Goal: Find contact information: Find contact information

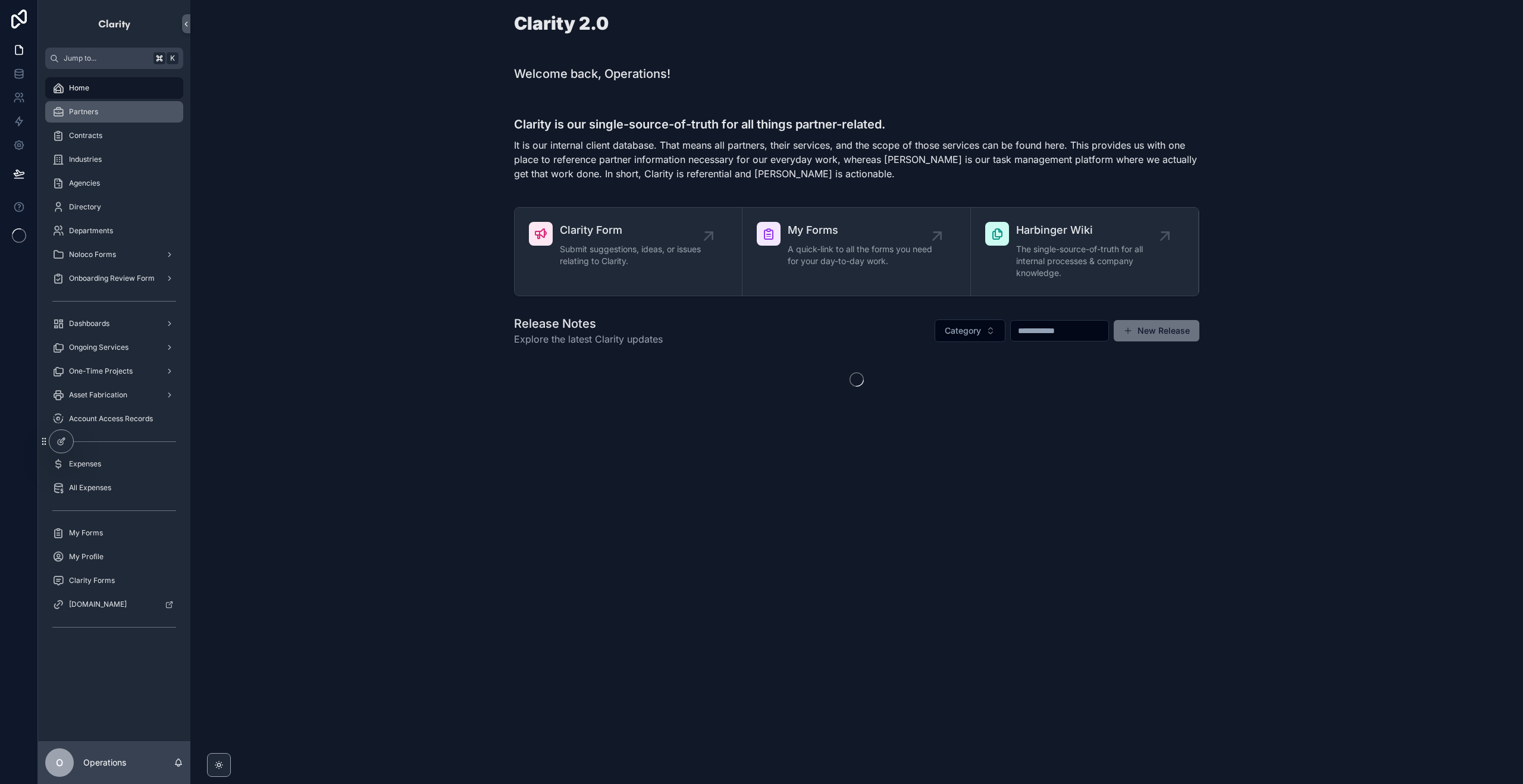
click at [104, 117] on div "Partners" at bounding box center [114, 112] width 124 height 19
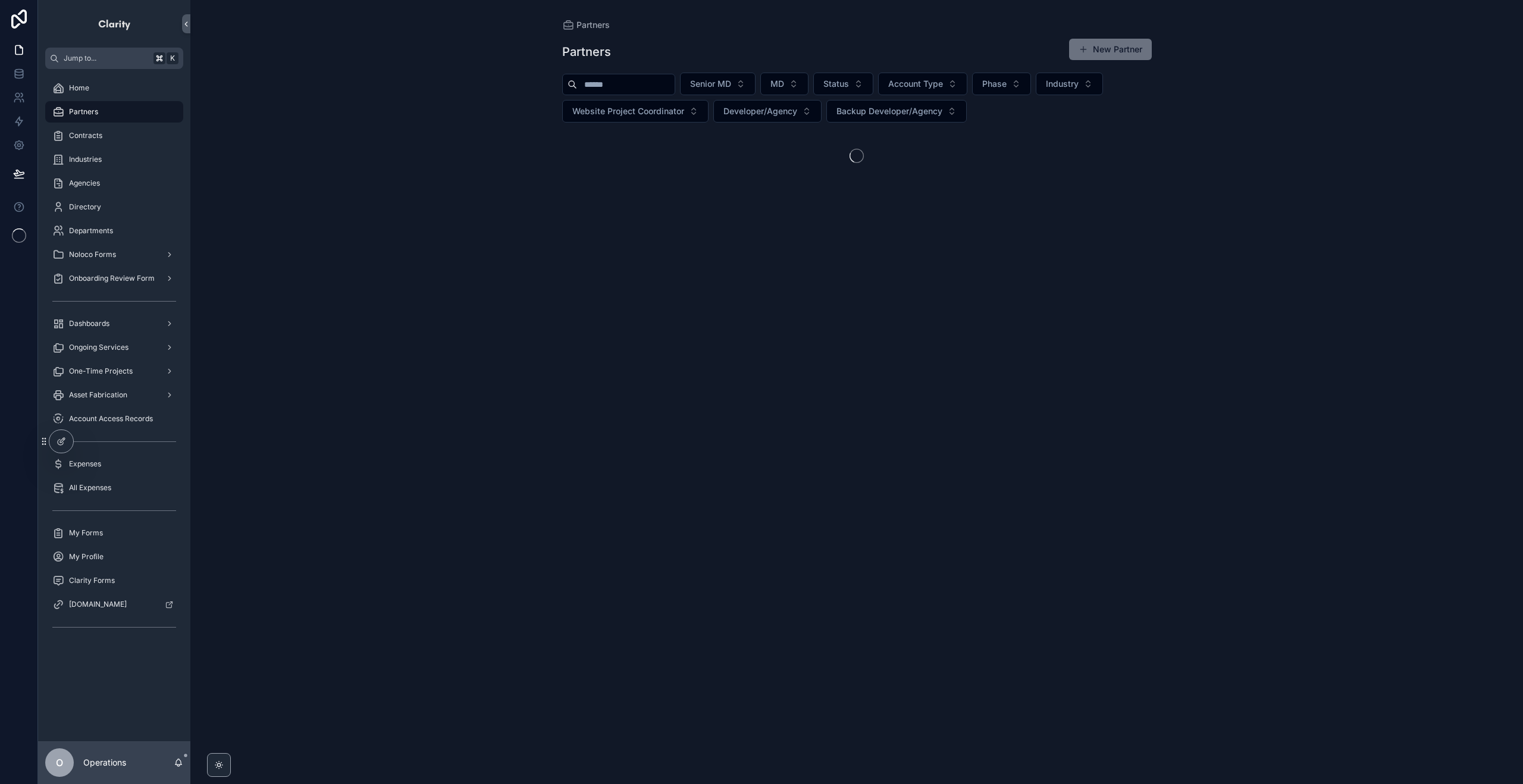
click at [608, 90] on input "scrollable content" at bounding box center [626, 84] width 98 height 17
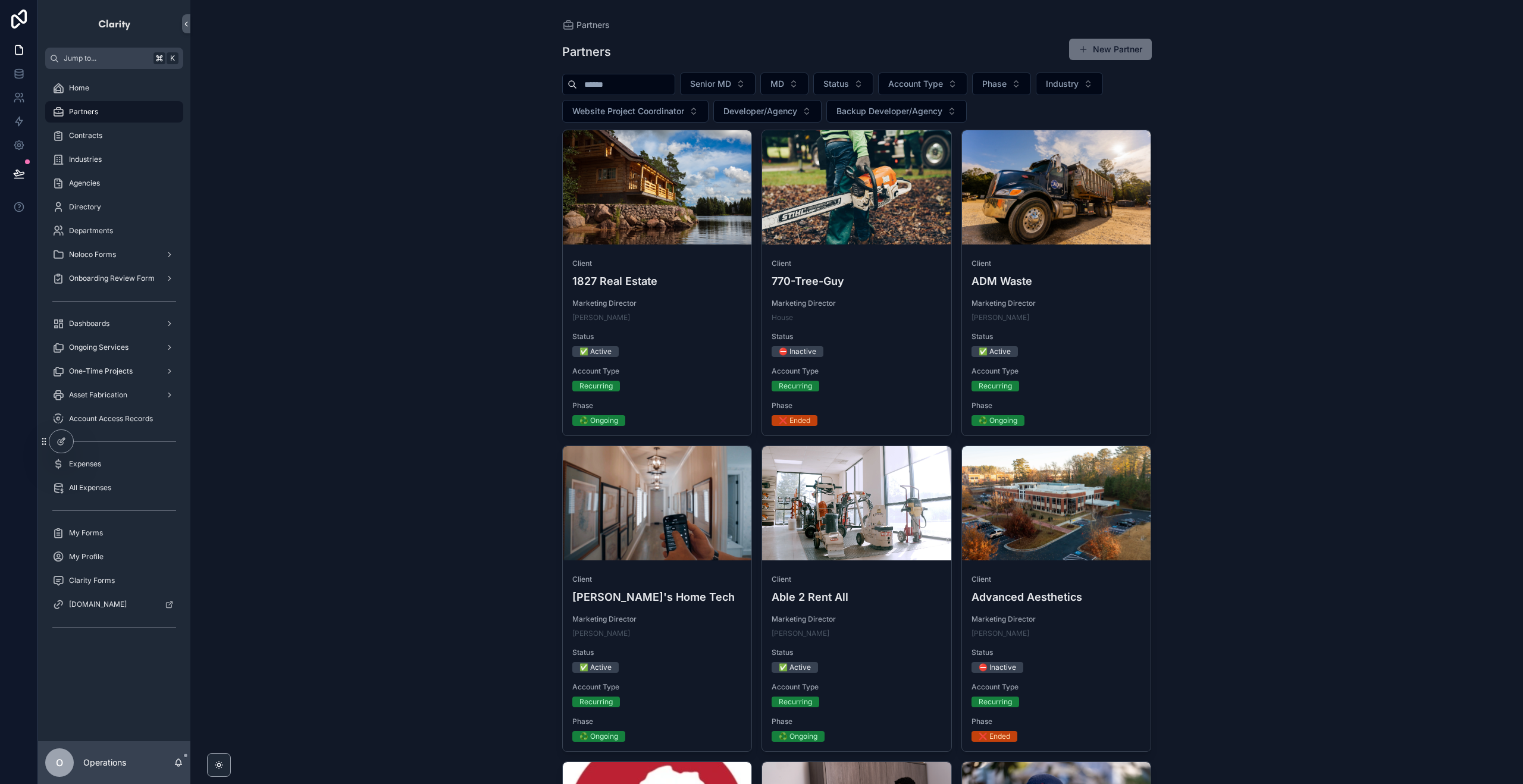
click at [614, 85] on input "scrollable content" at bounding box center [626, 84] width 98 height 17
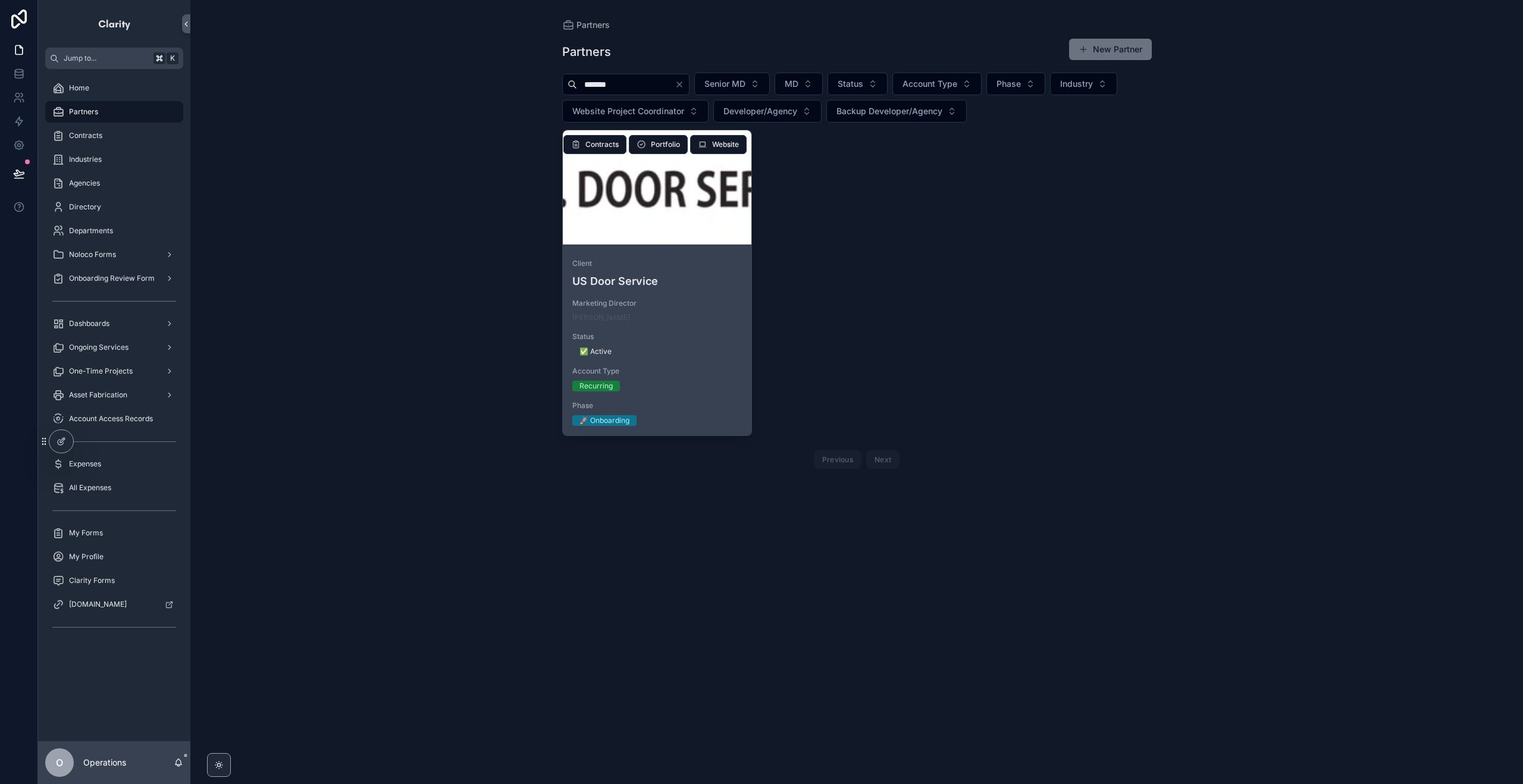
type input "*******"
click at [642, 220] on div "scrollable content" at bounding box center [658, 187] width 189 height 114
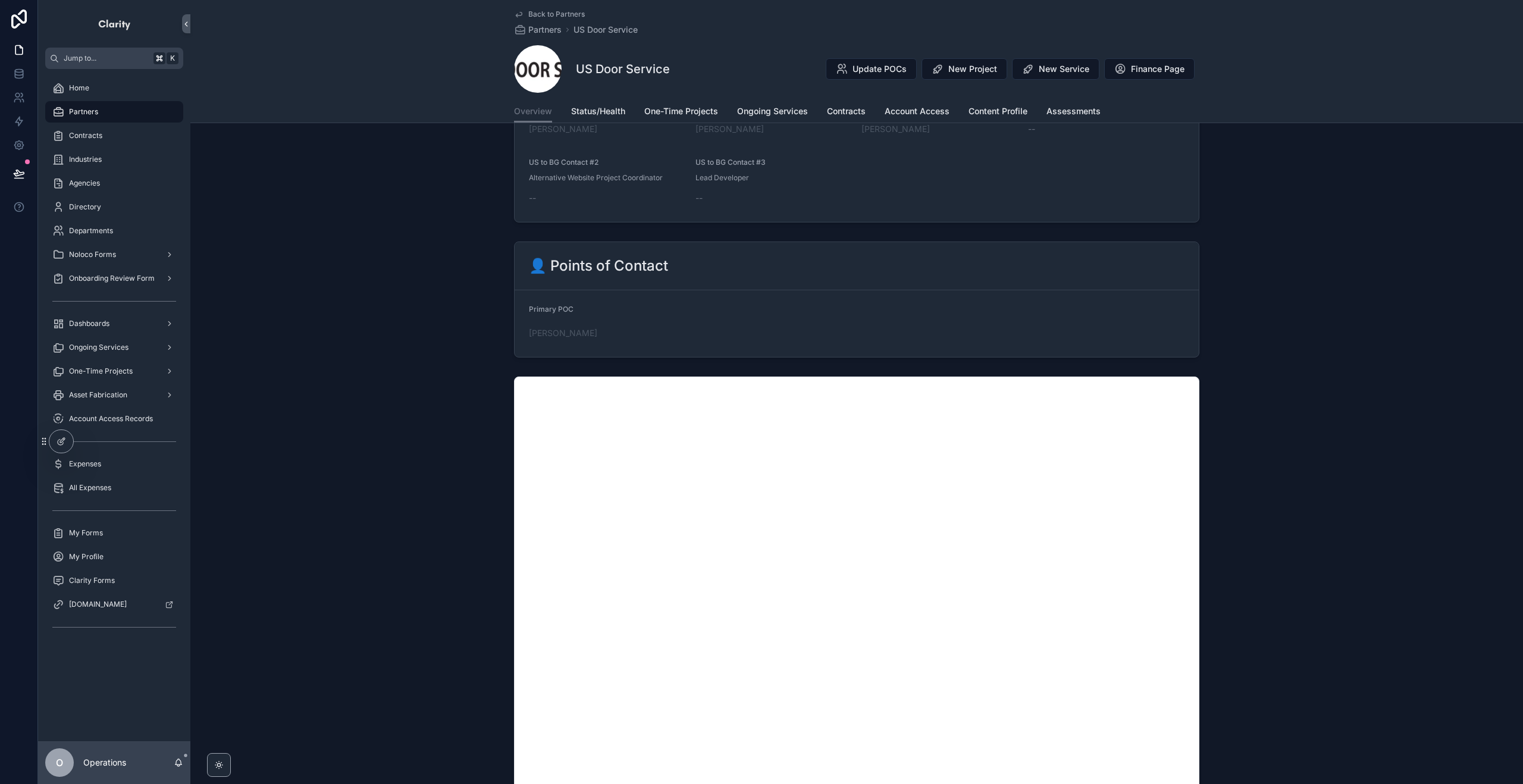
scroll to position [790, 0]
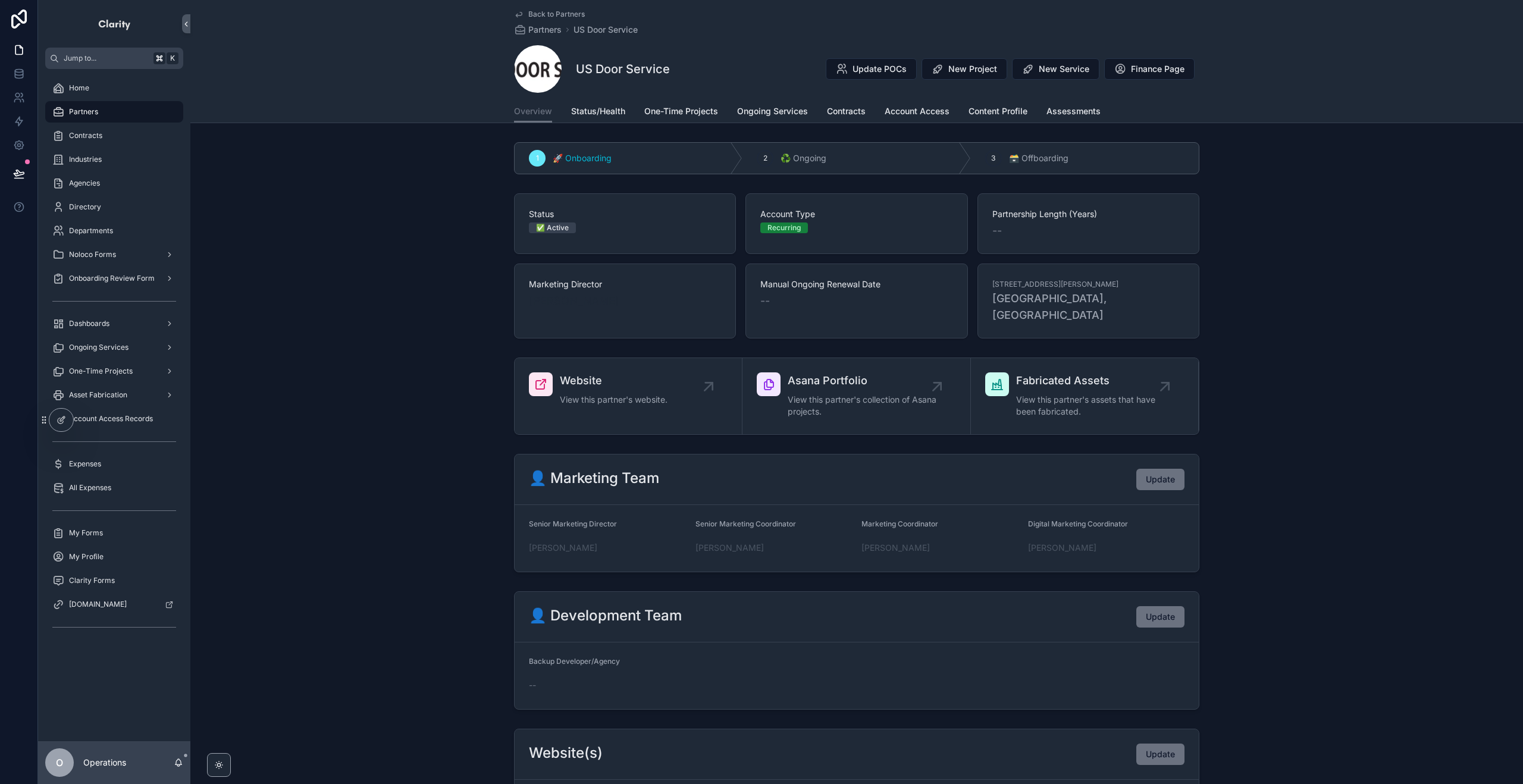
click at [571, 297] on span "[PERSON_NAME]" at bounding box center [574, 301] width 90 height 17
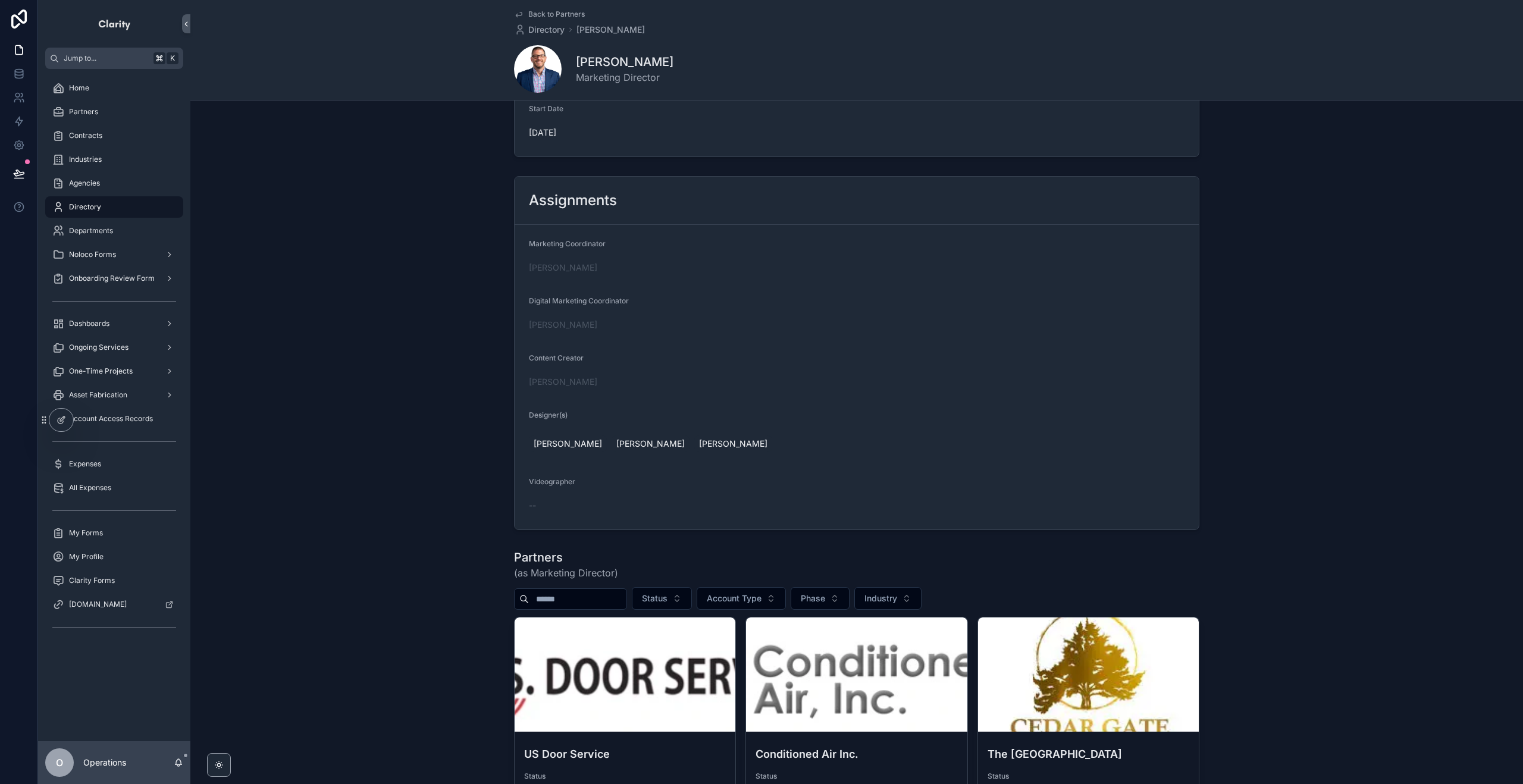
scroll to position [201, 0]
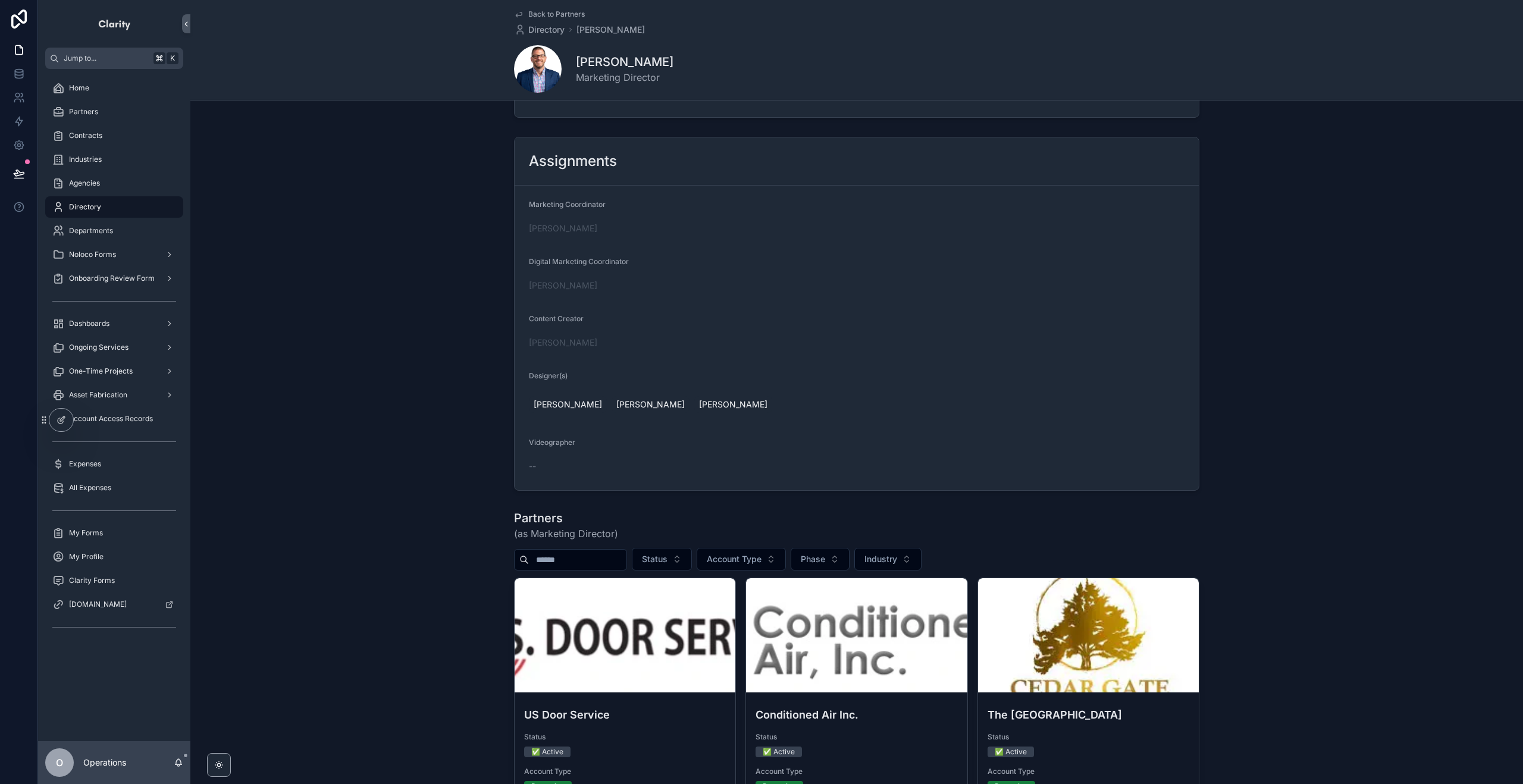
click at [1393, 277] on div "Assignments Marketing Coordinator [PERSON_NAME] Digital Marketing Coordinator […" at bounding box center [857, 313] width 1333 height 363
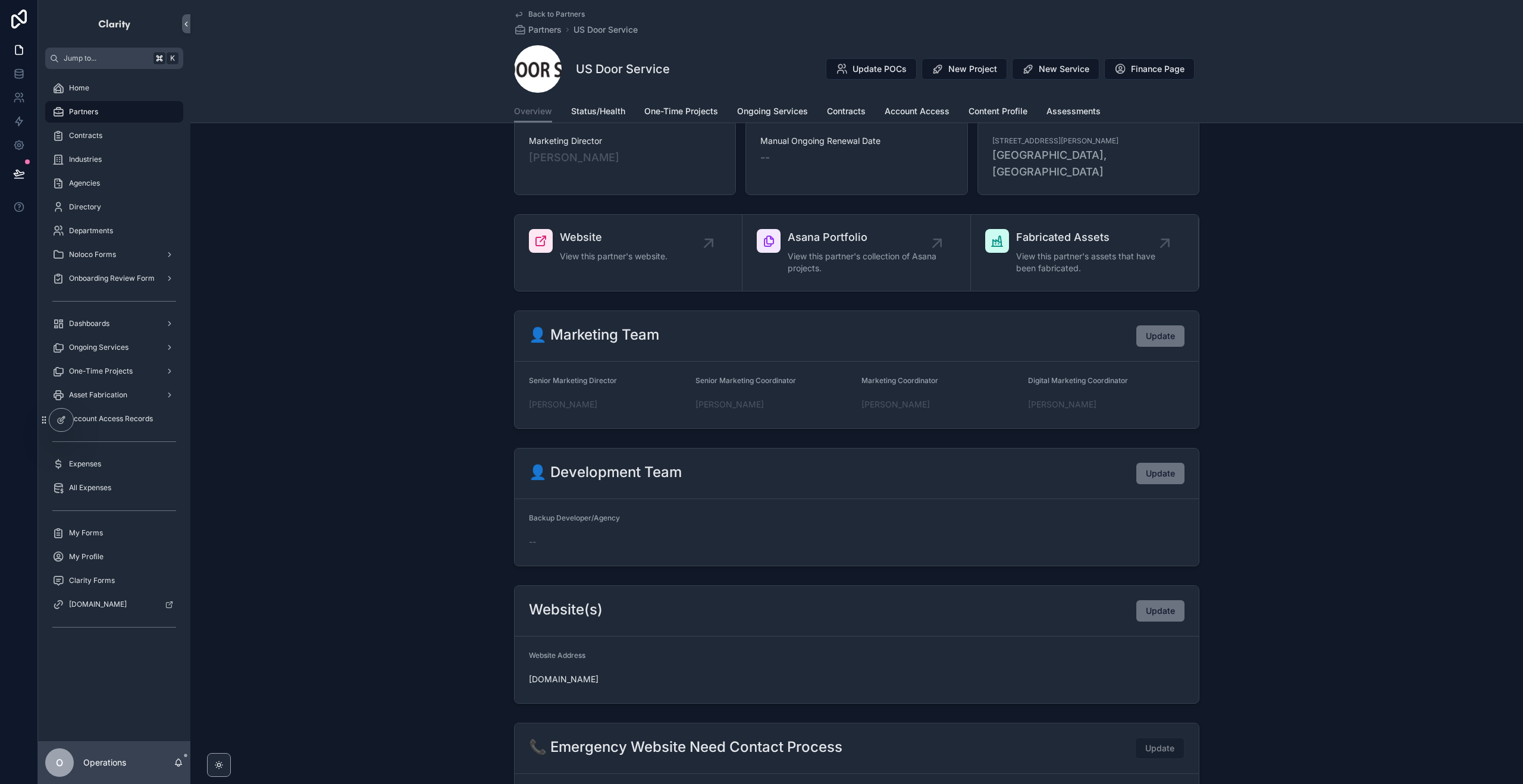
scroll to position [60, 0]
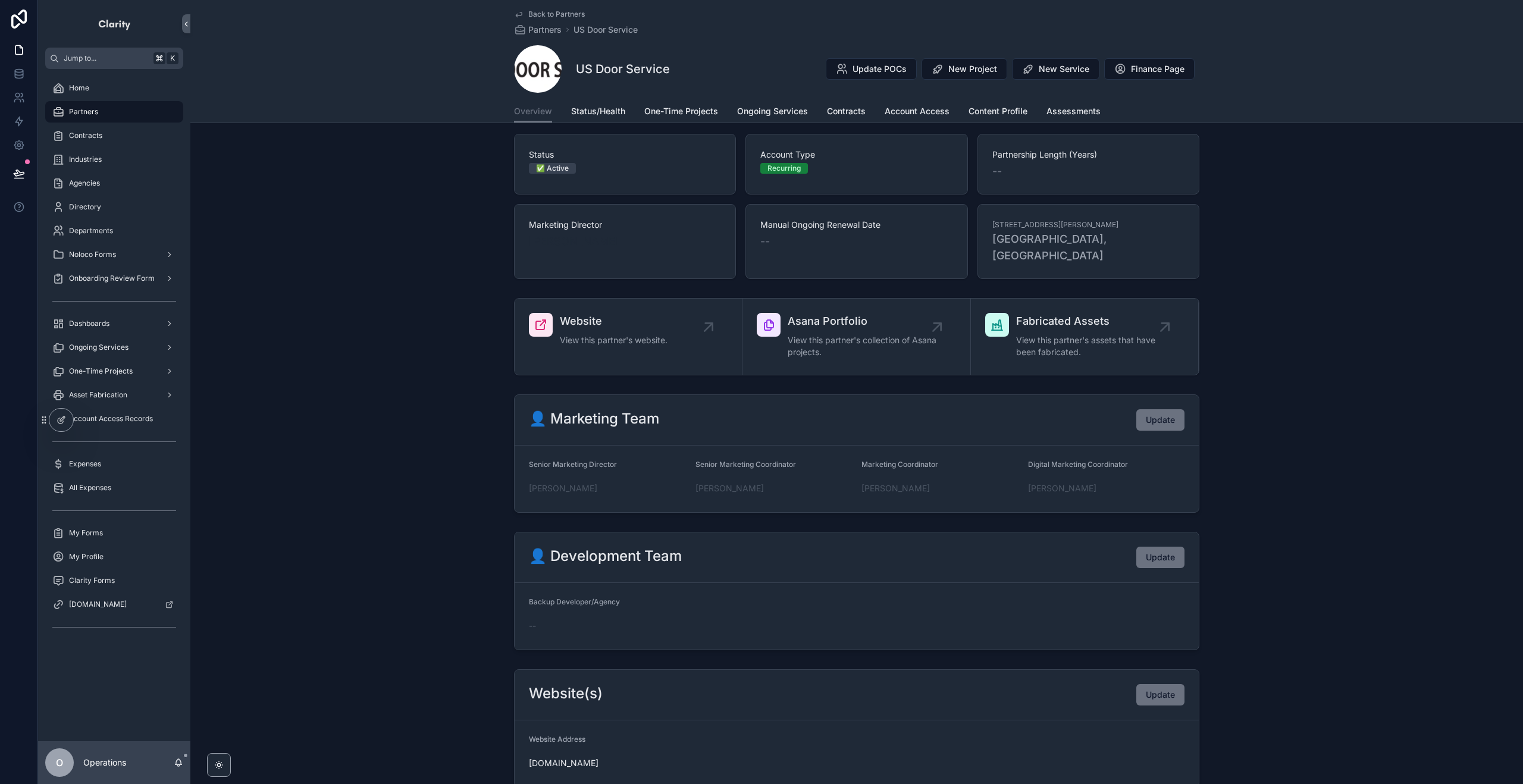
click at [551, 244] on span "[PERSON_NAME]" at bounding box center [574, 241] width 90 height 17
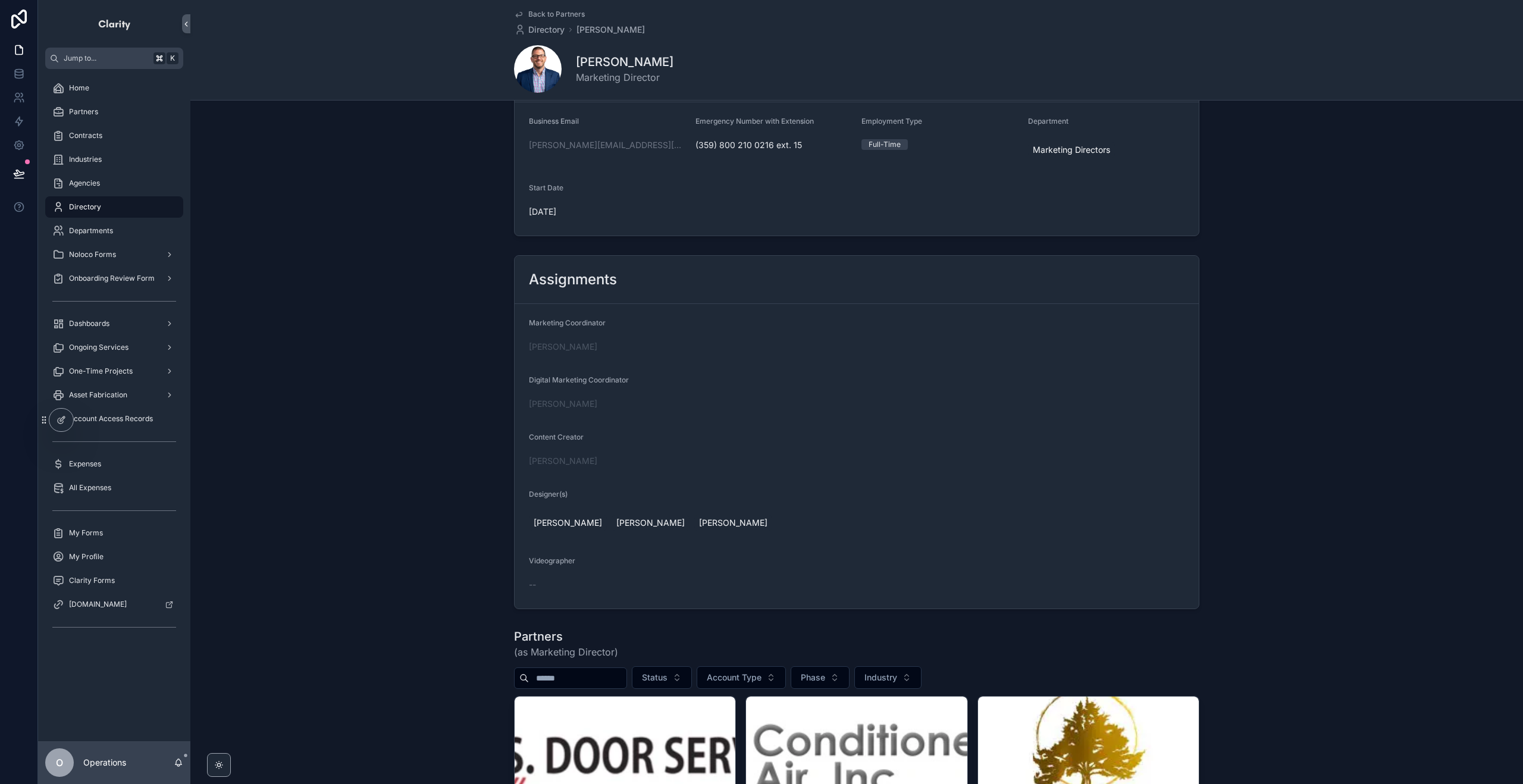
scroll to position [83, 0]
click at [550, 32] on span "Directory" at bounding box center [547, 30] width 37 height 12
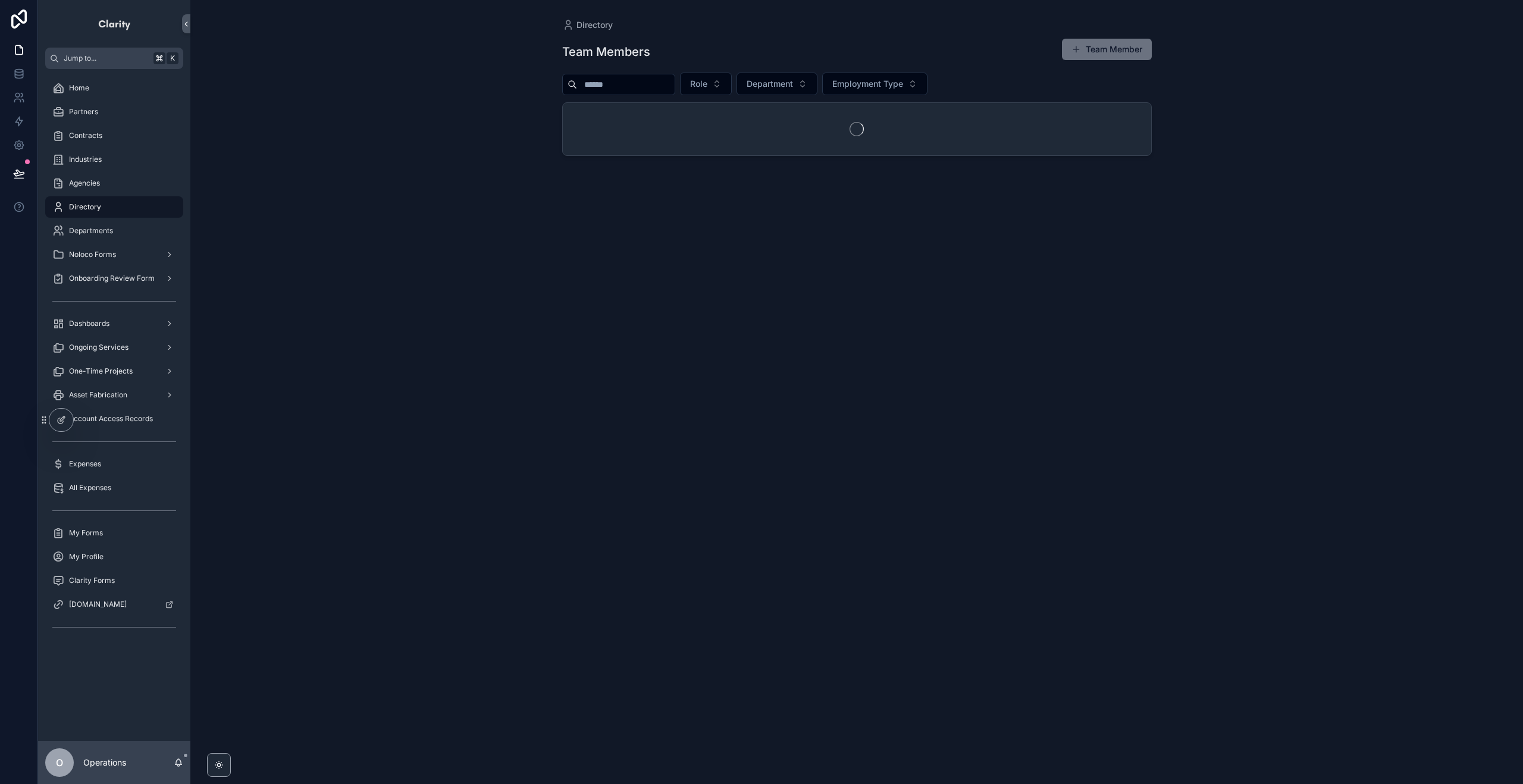
click at [650, 88] on input "scrollable content" at bounding box center [626, 84] width 98 height 17
type input "******"
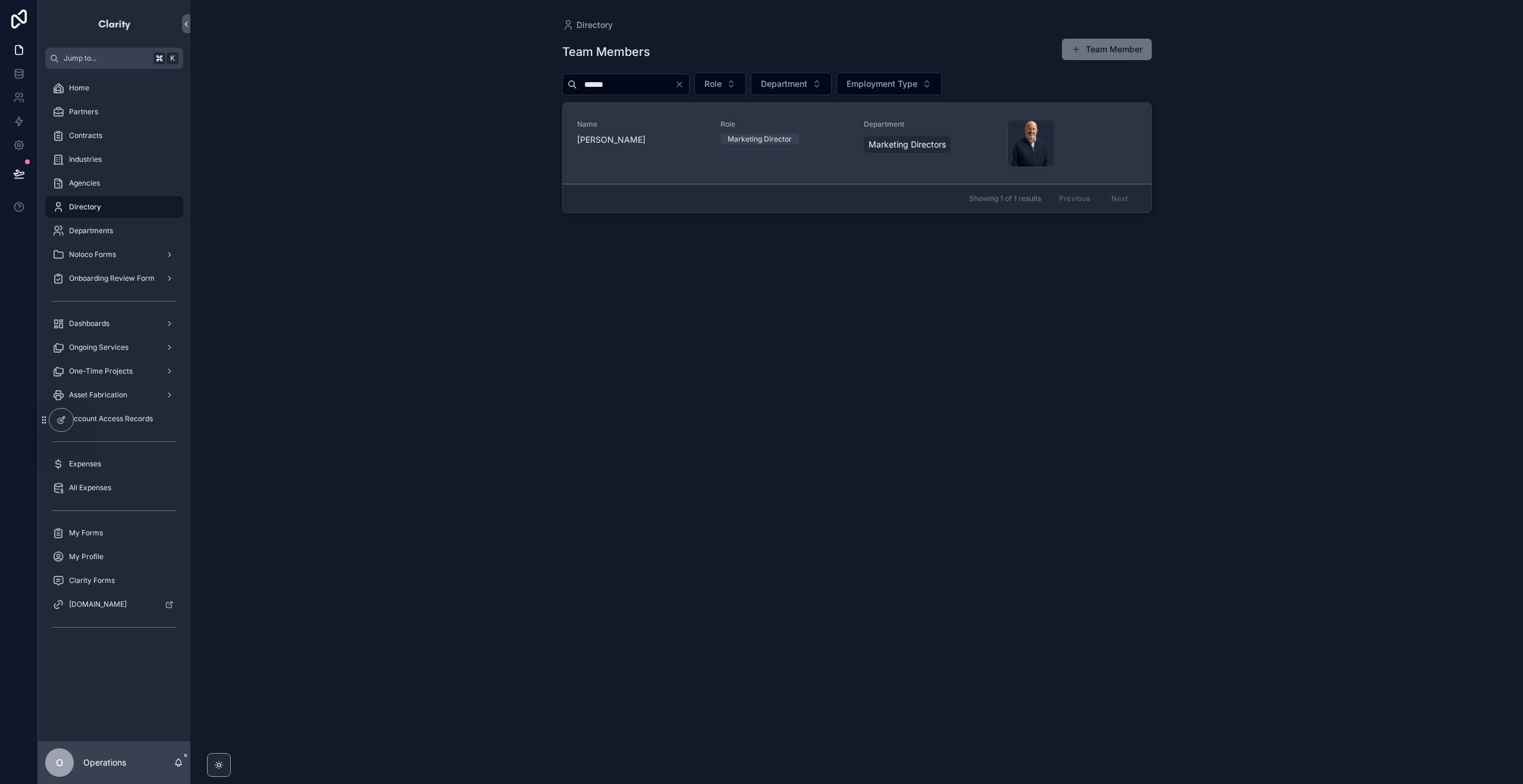
click at [643, 143] on span "Justin Culbertson" at bounding box center [642, 140] width 129 height 12
